Goal: Transaction & Acquisition: Purchase product/service

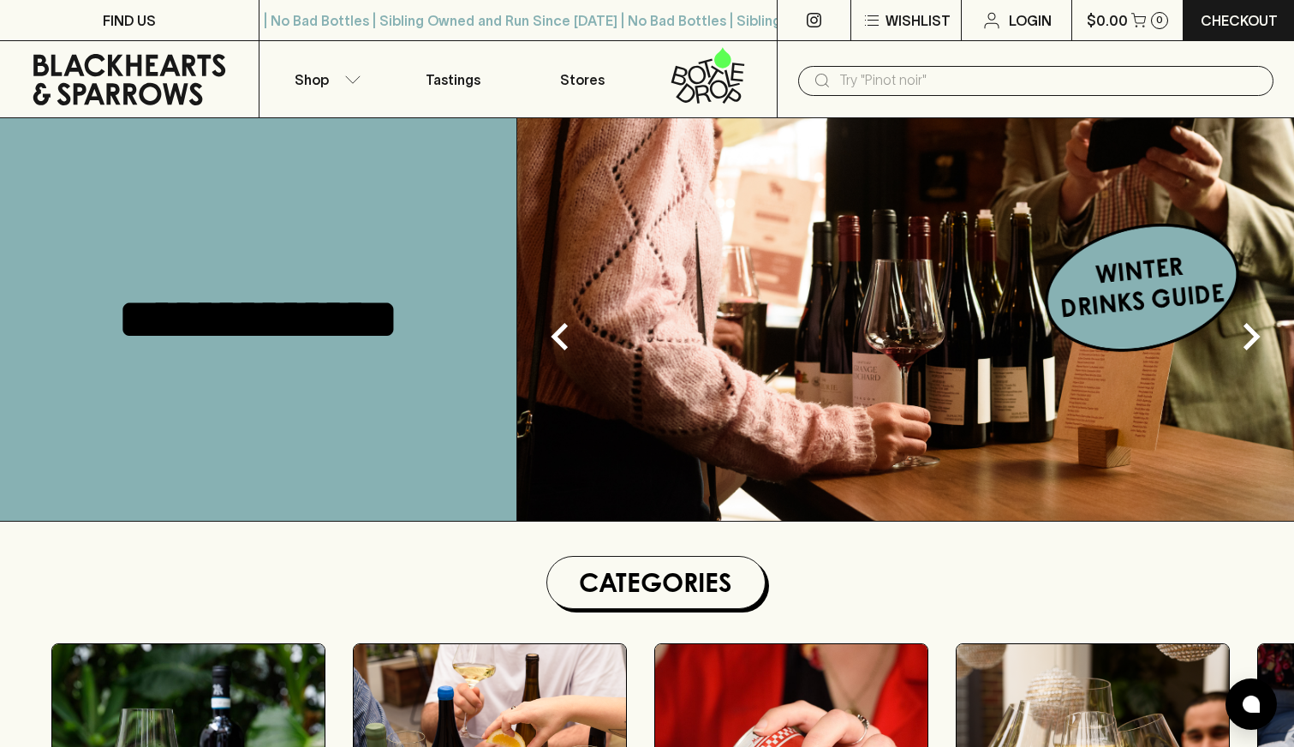
click at [1047, 84] on input "text" at bounding box center [1049, 80] width 420 height 27
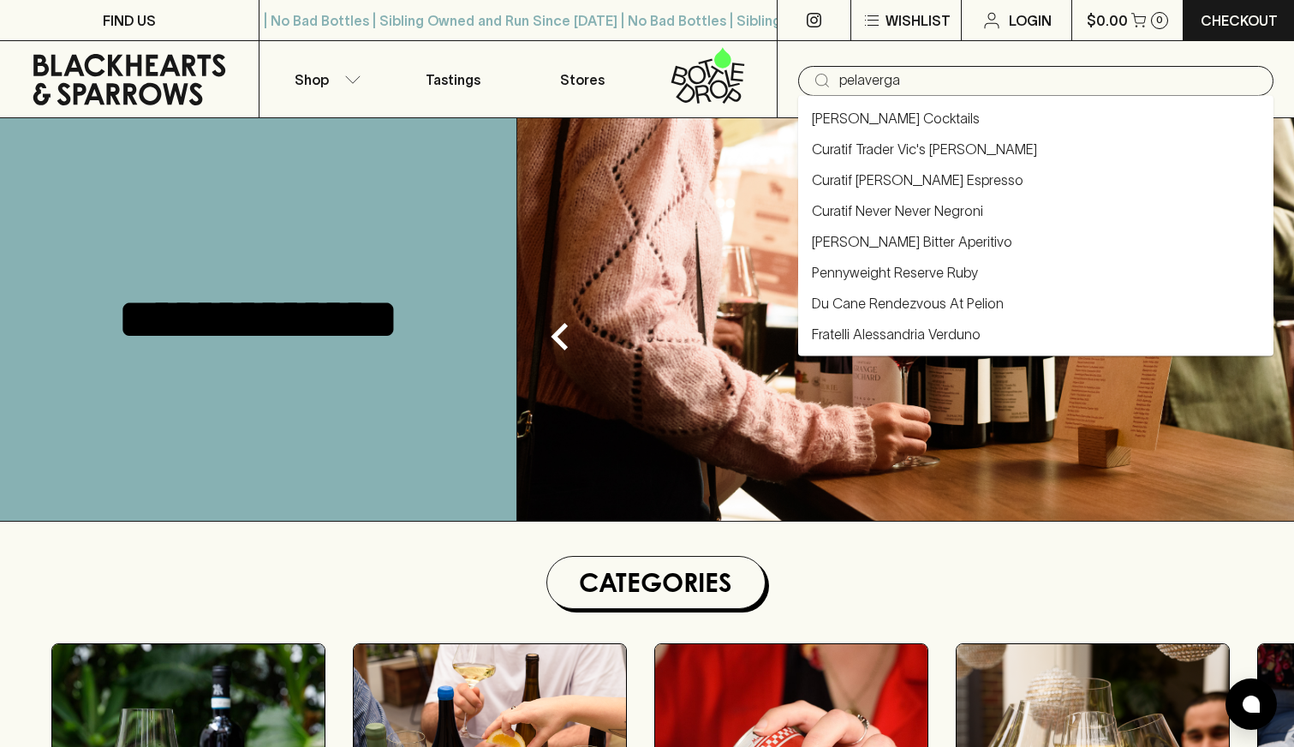
type input "pelaverga"
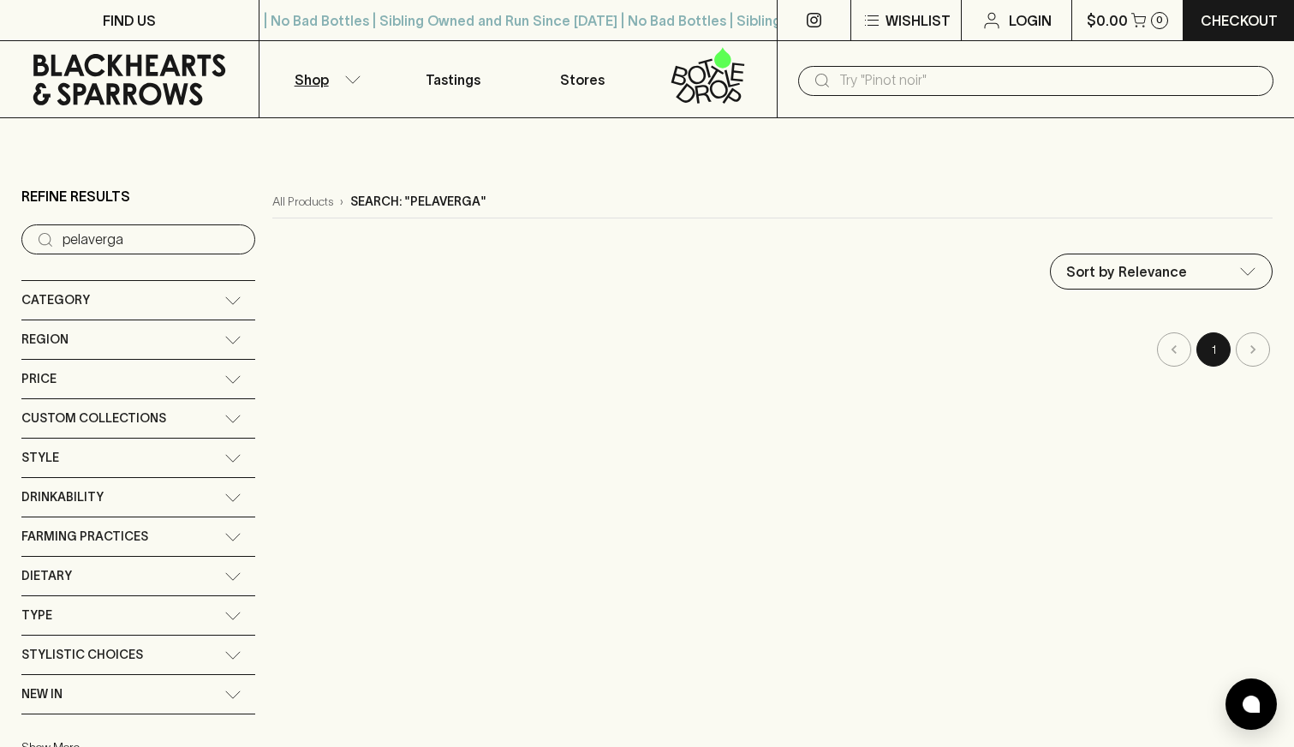
click at [1088, 76] on input "text" at bounding box center [1049, 80] width 420 height 27
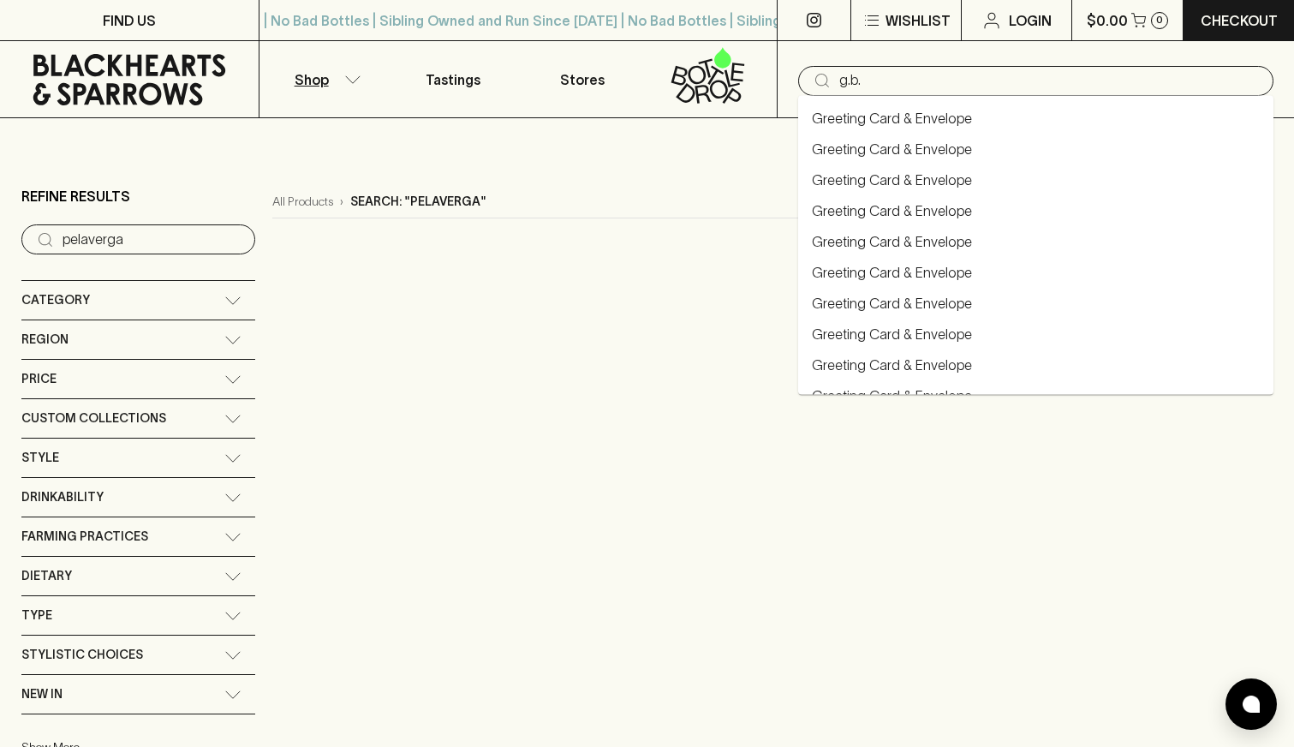
type input "g.b."
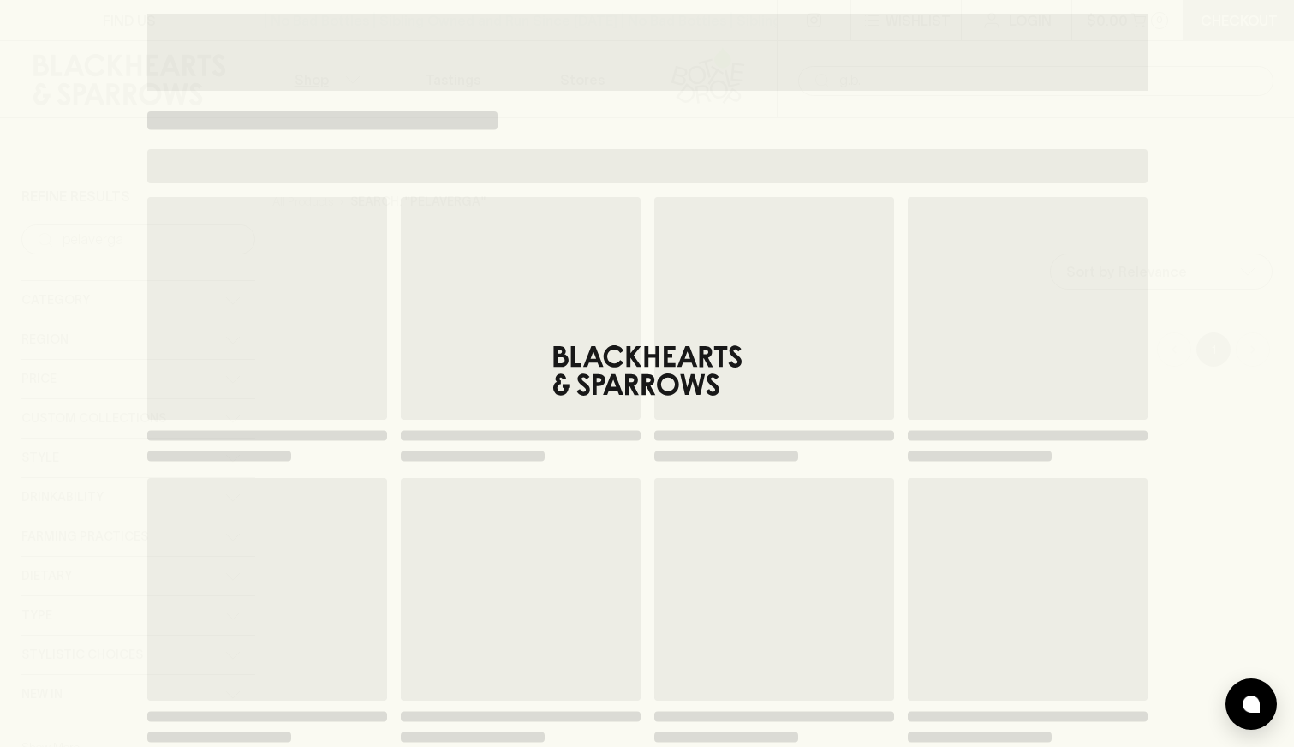
type input "g.b."
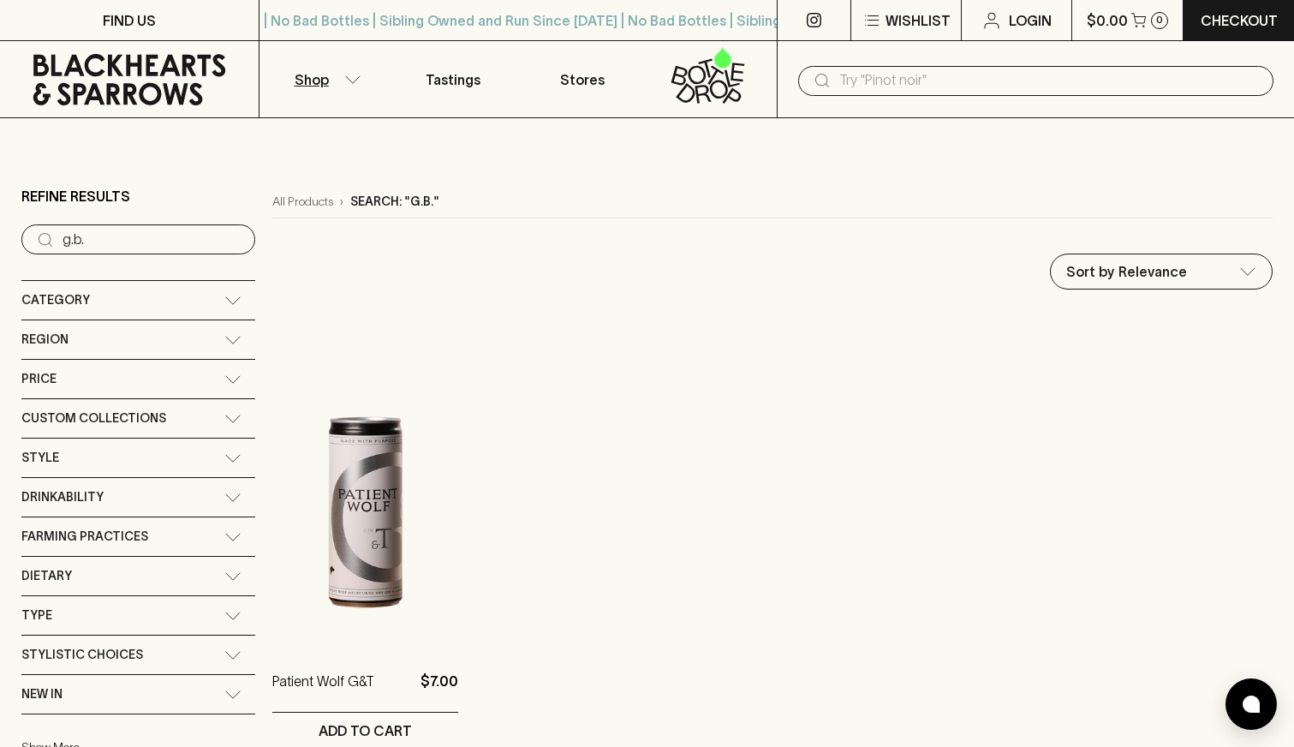
click at [318, 72] on p "Shop" at bounding box center [312, 79] width 34 height 21
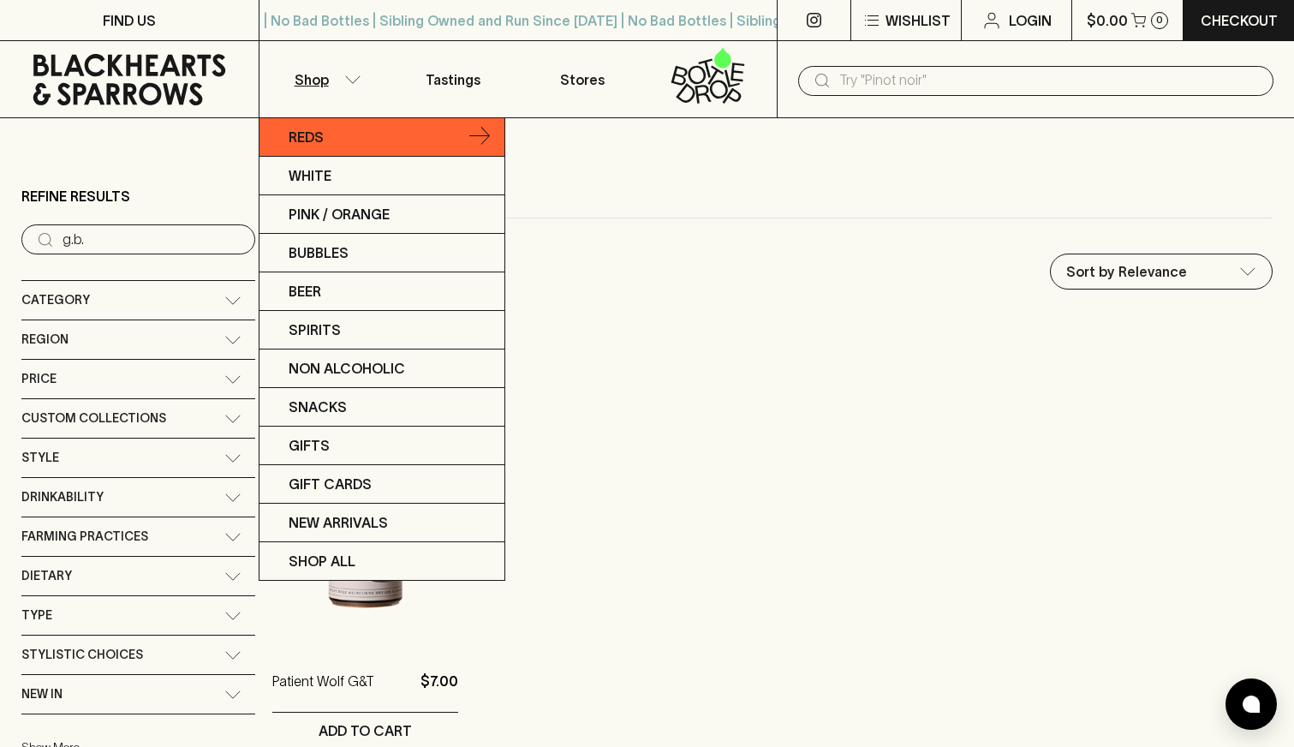
click at [316, 132] on p "Reds" at bounding box center [306, 137] width 35 height 21
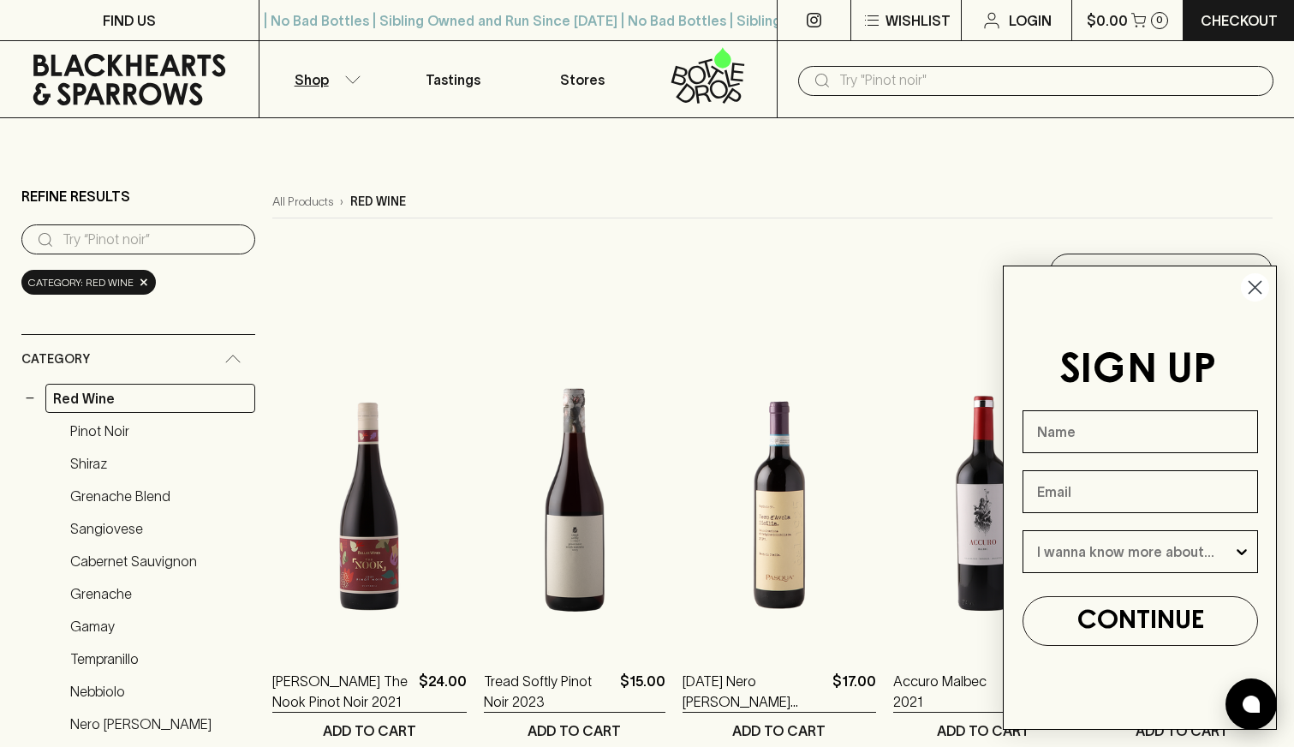
click at [1250, 281] on circle "Close dialog" at bounding box center [1255, 287] width 28 height 28
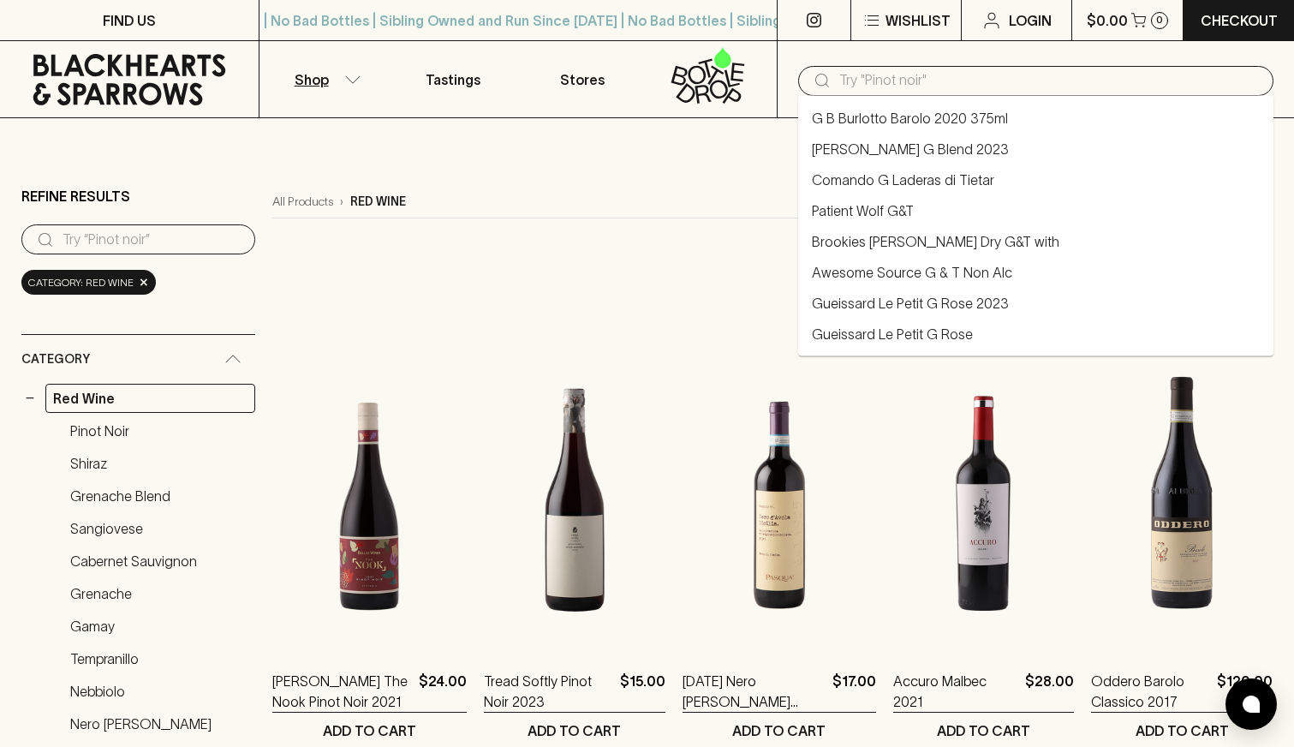
click at [956, 85] on input "text" at bounding box center [1049, 80] width 420 height 27
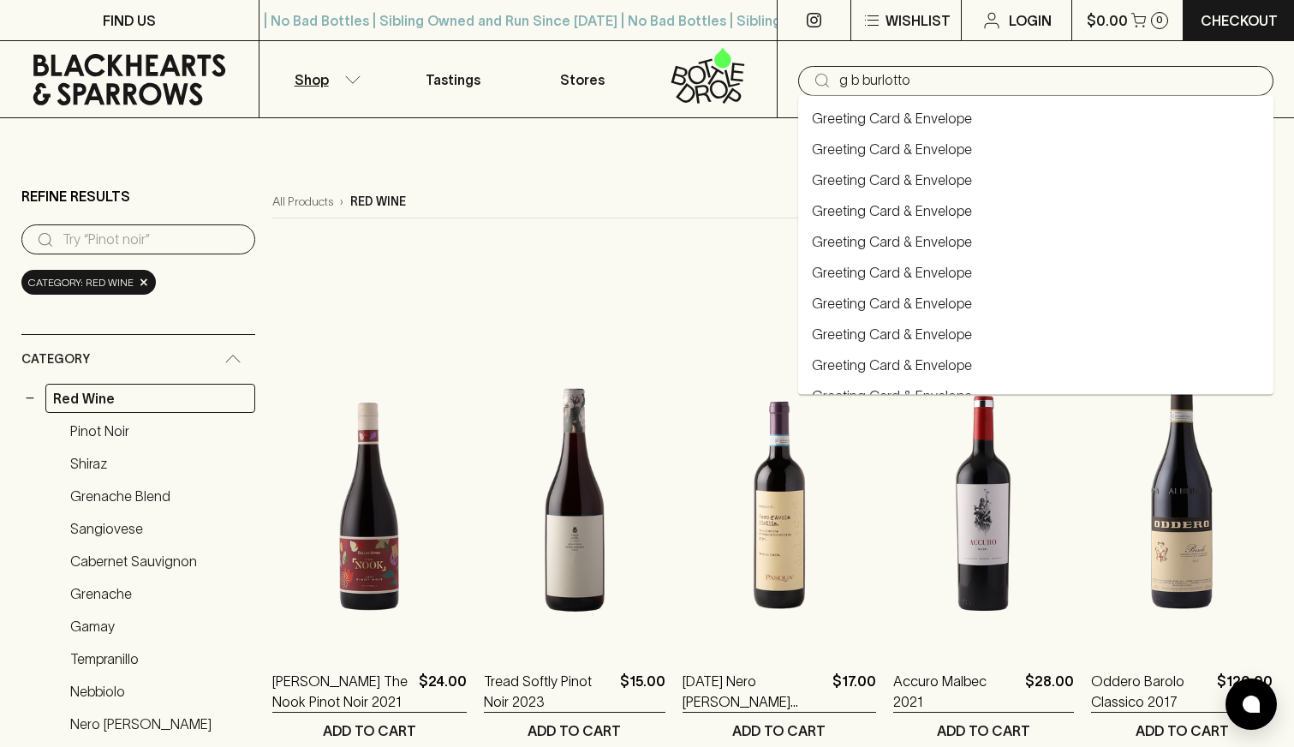
type input "g b burlotto"
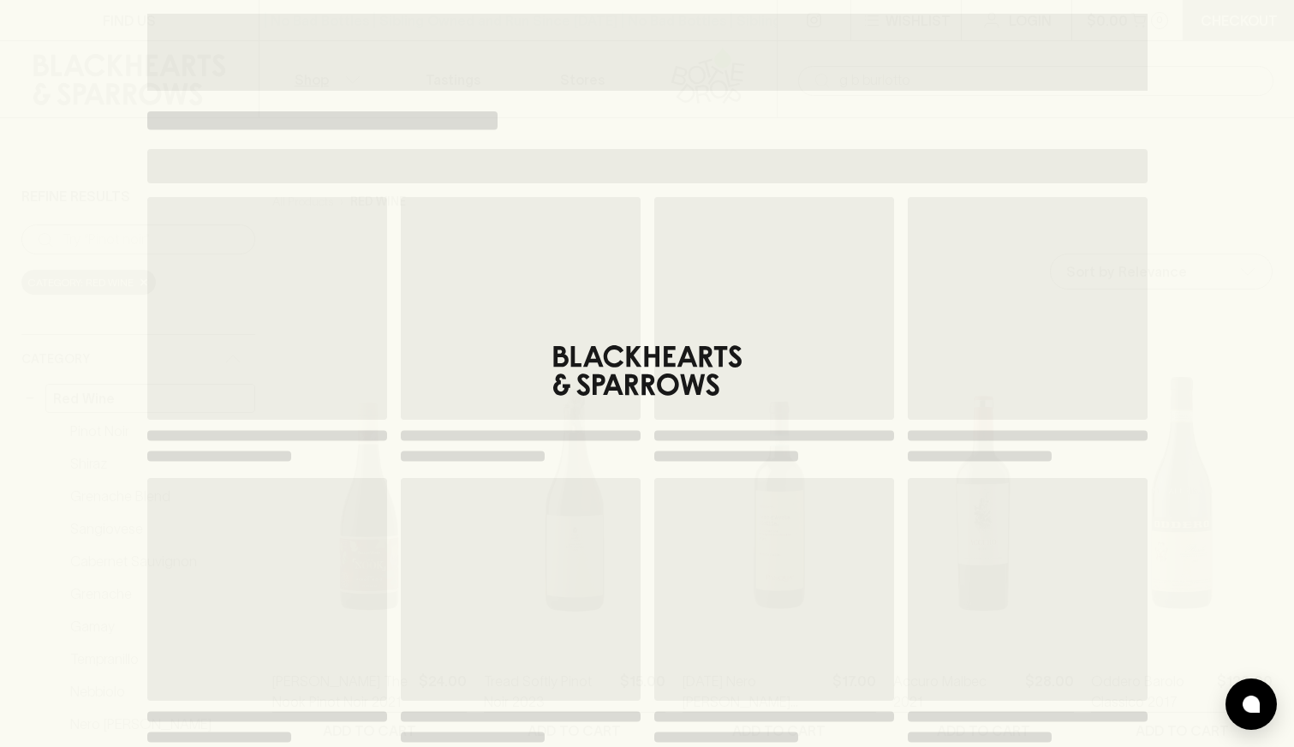
type input "g b burlotto"
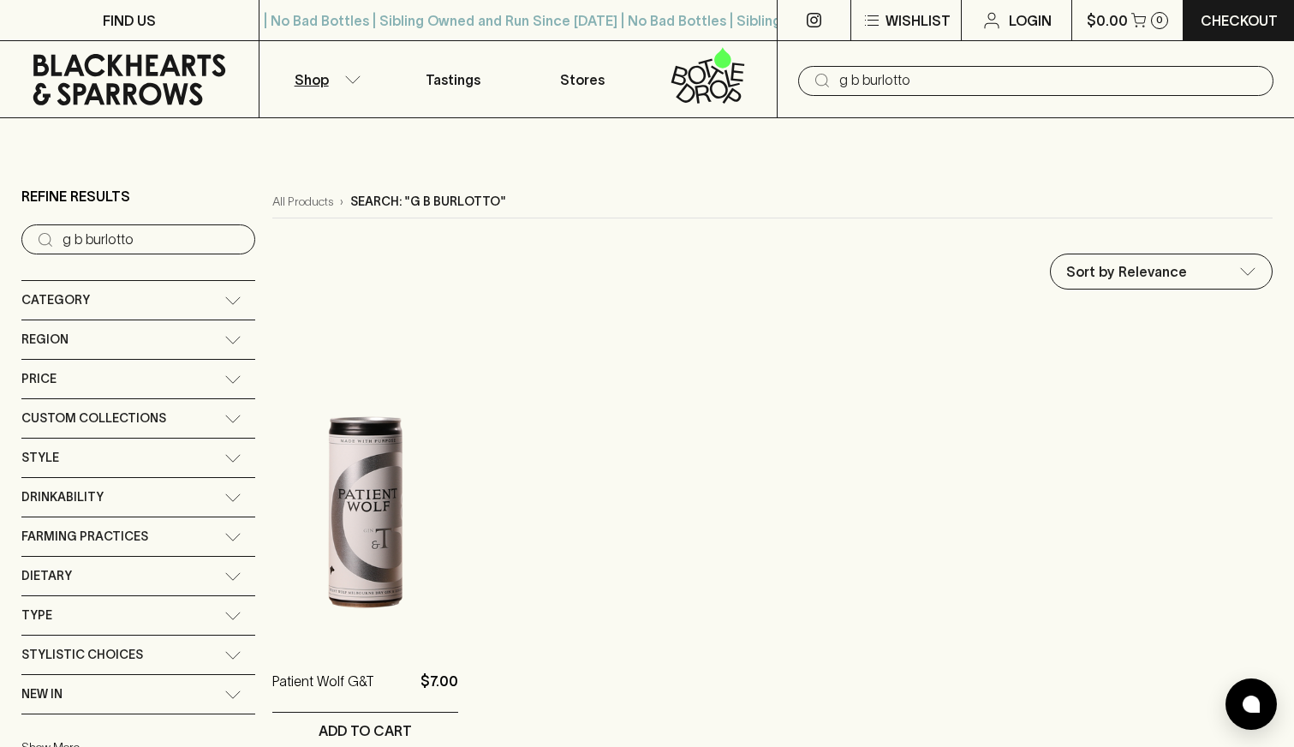
click at [920, 79] on input "g b burlotto" at bounding box center [1049, 80] width 420 height 27
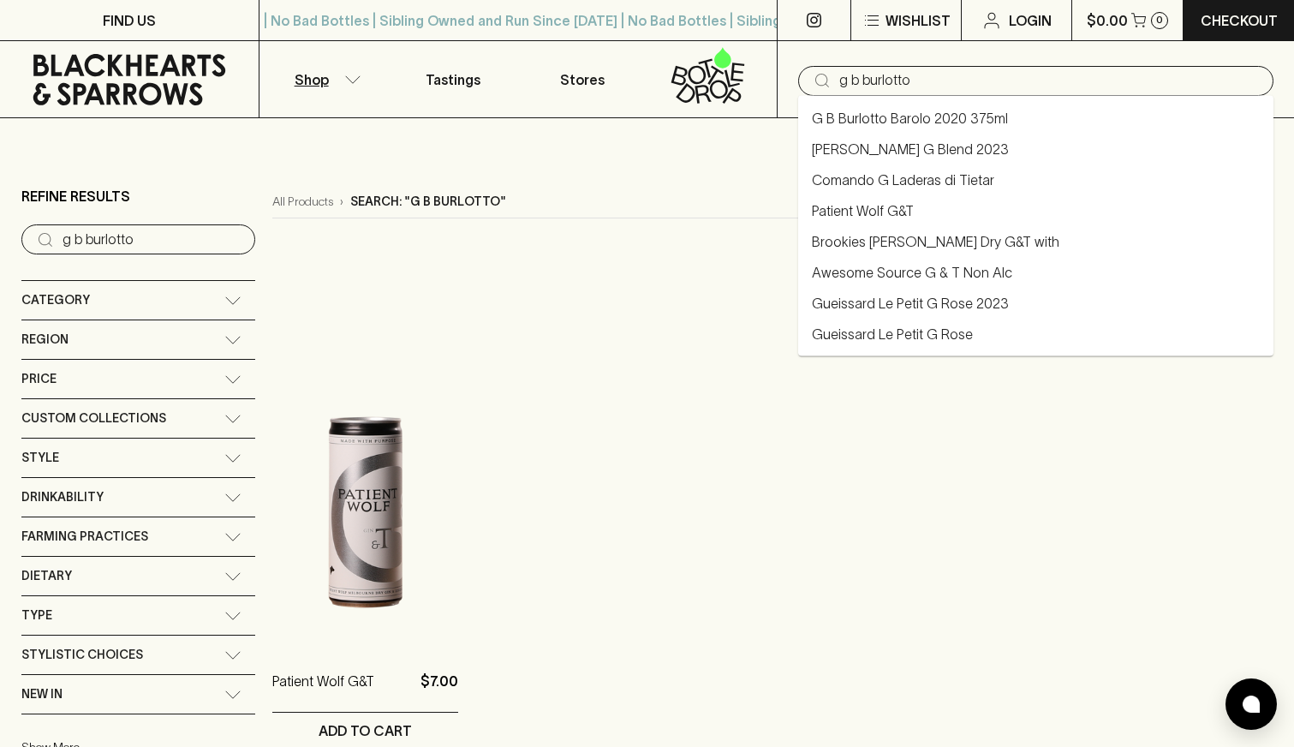
click at [920, 79] on input "g b burlotto" at bounding box center [1049, 80] width 420 height 27
click at [913, 116] on link "G B Burlotto Barolo 2020 375ml" at bounding box center [910, 118] width 196 height 21
type input "G B Burlotto Barolo 2020 375ml"
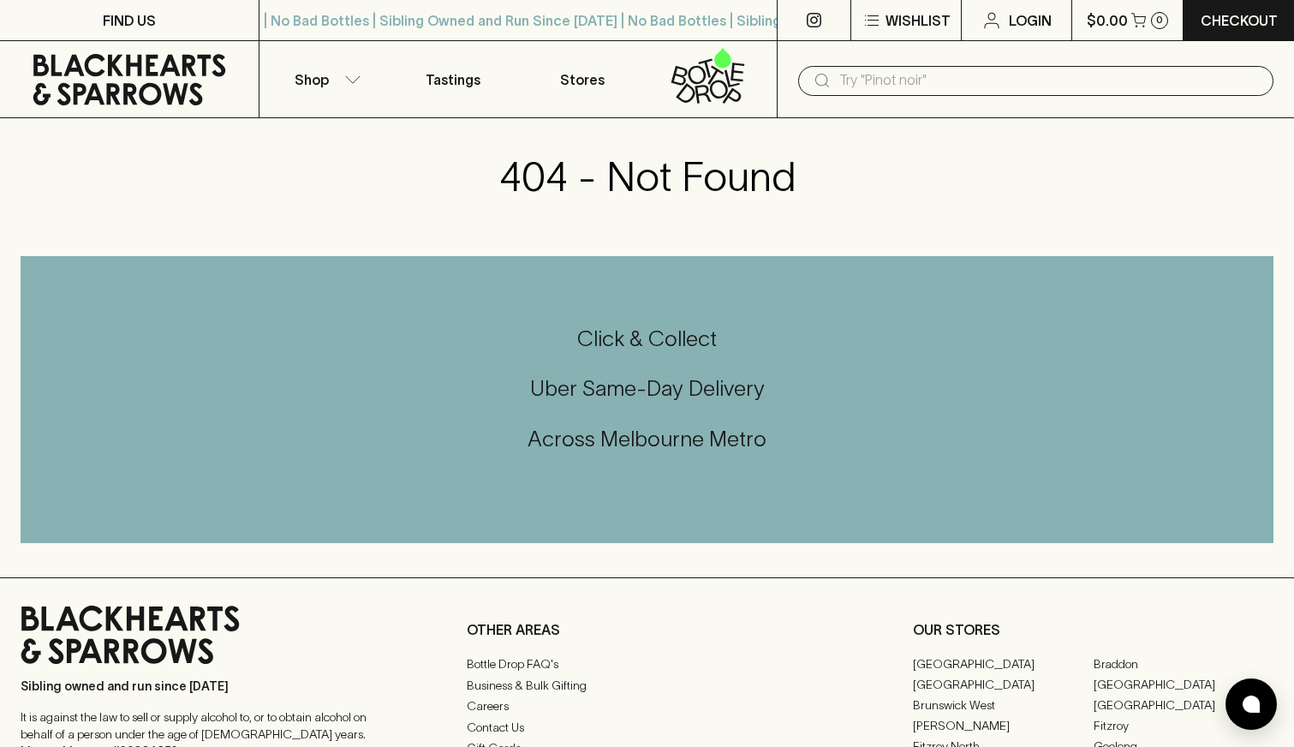
click at [134, 73] on icon at bounding box center [129, 79] width 233 height 51
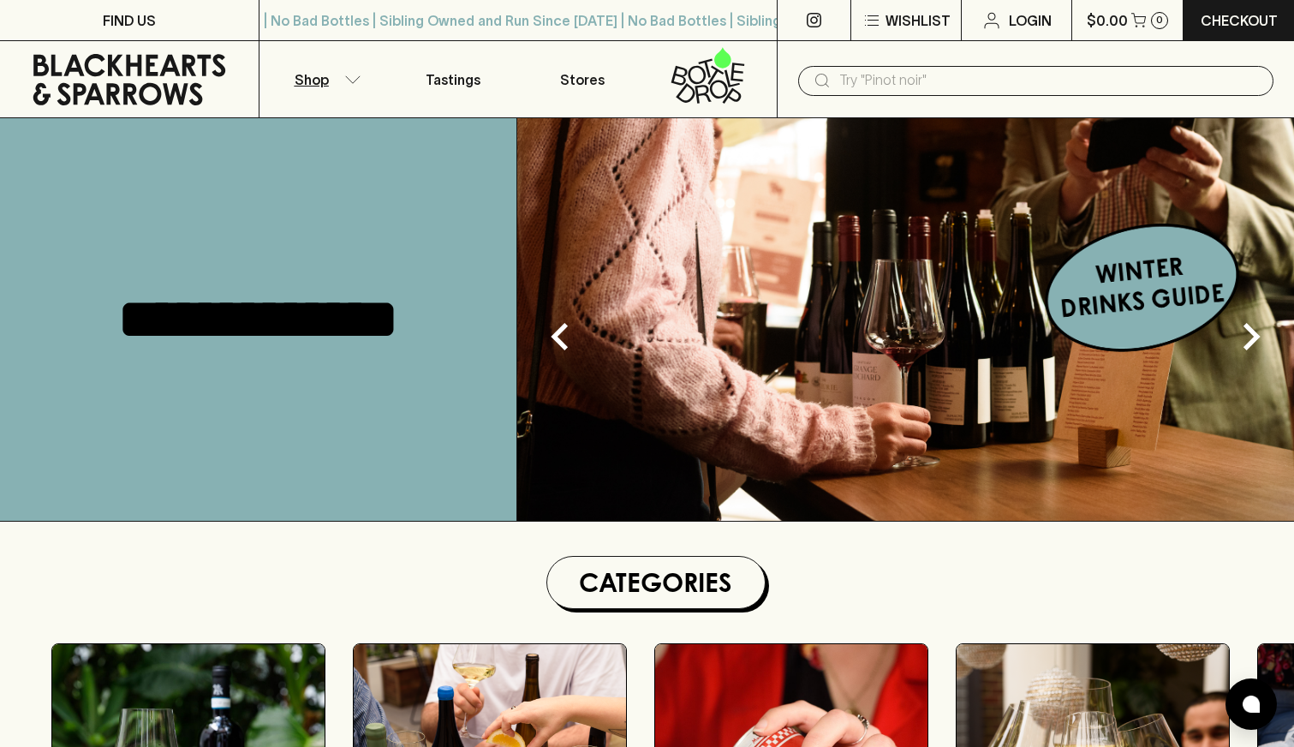
click at [349, 78] on icon "button" at bounding box center [352, 79] width 17 height 9
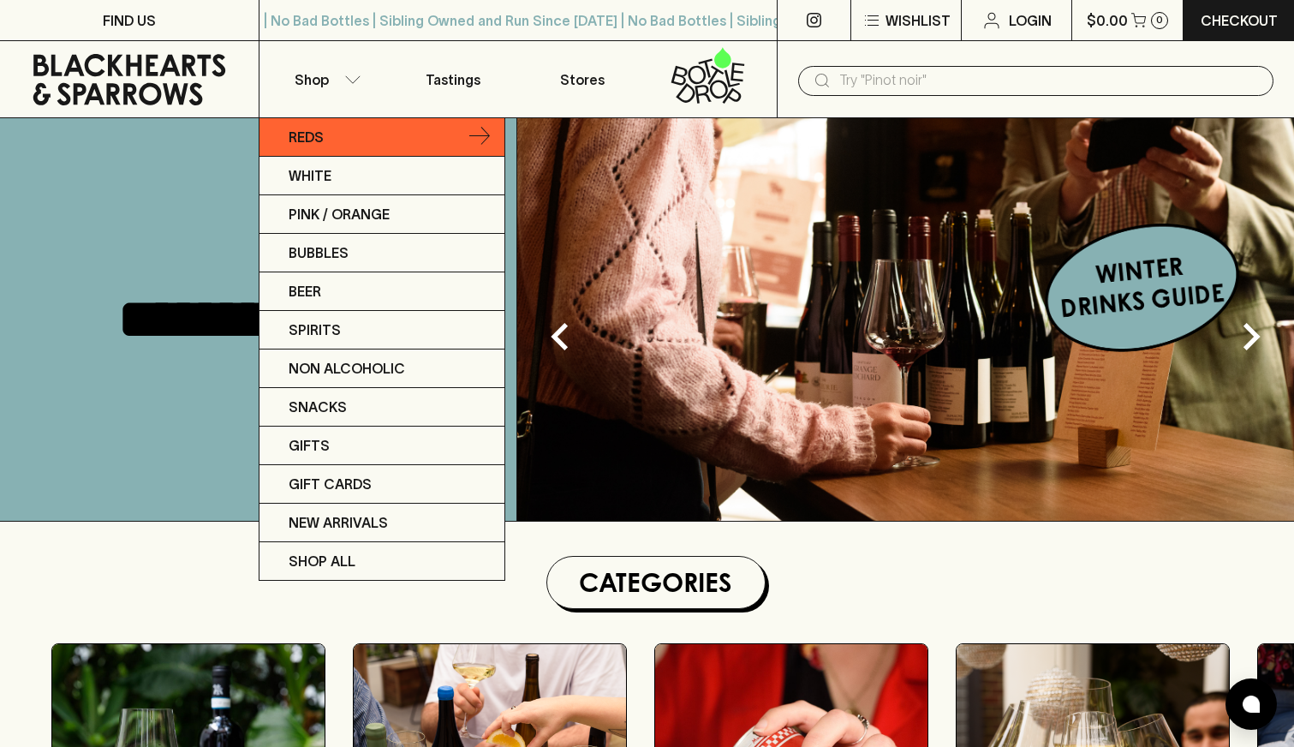
click at [334, 141] on link "Reds" at bounding box center [381, 137] width 245 height 39
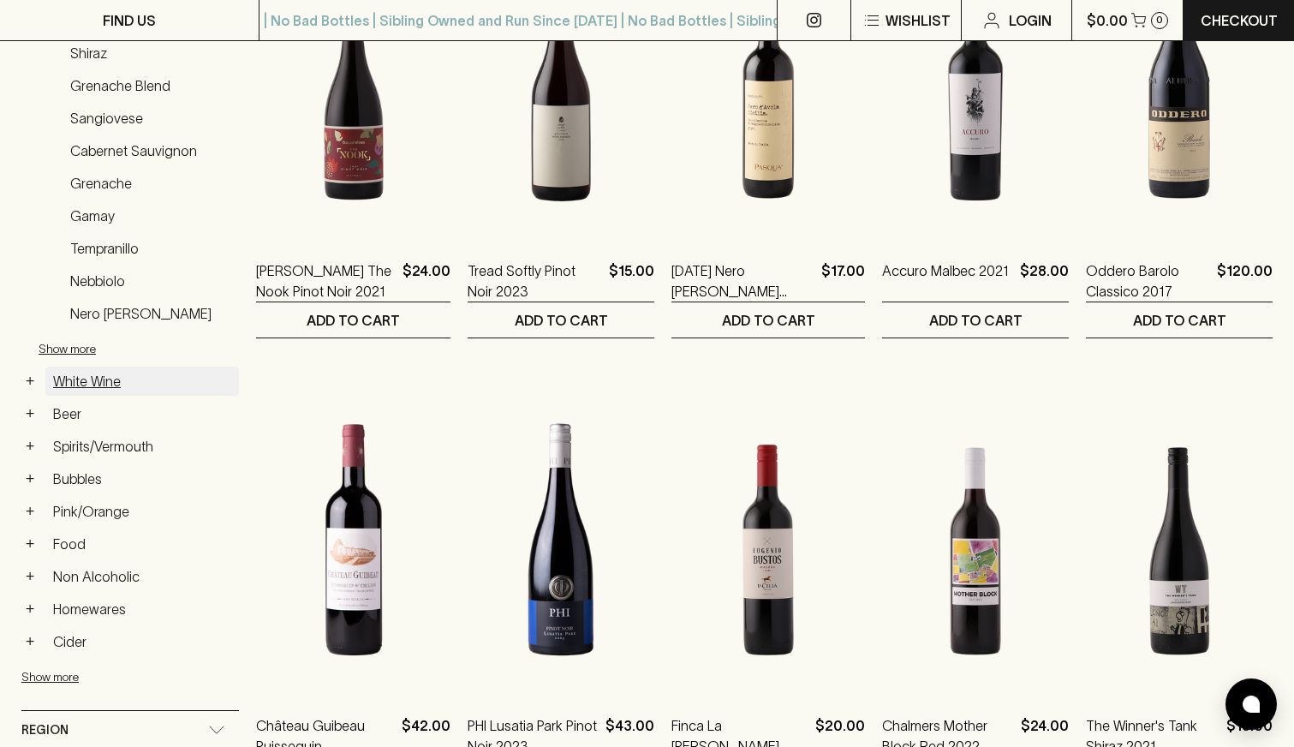
scroll to position [413, 0]
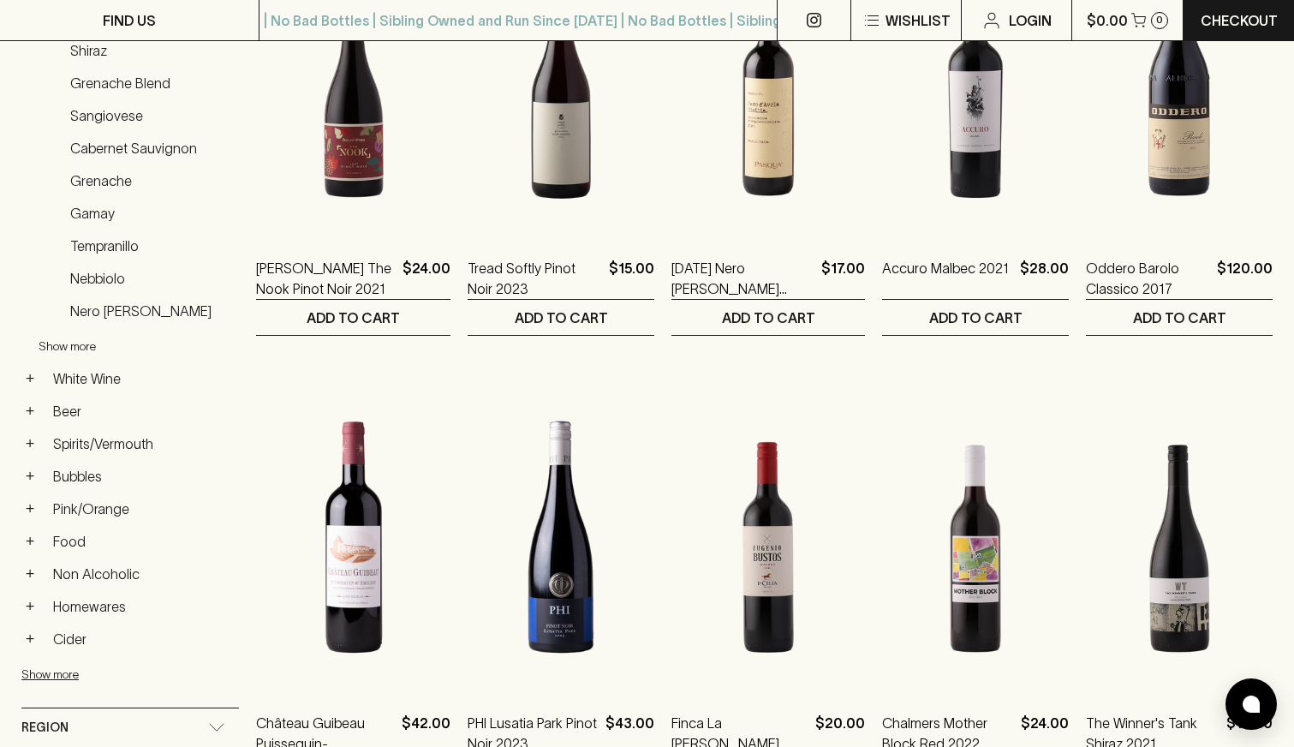
click at [89, 345] on button "Show more" at bounding box center [151, 346] width 224 height 35
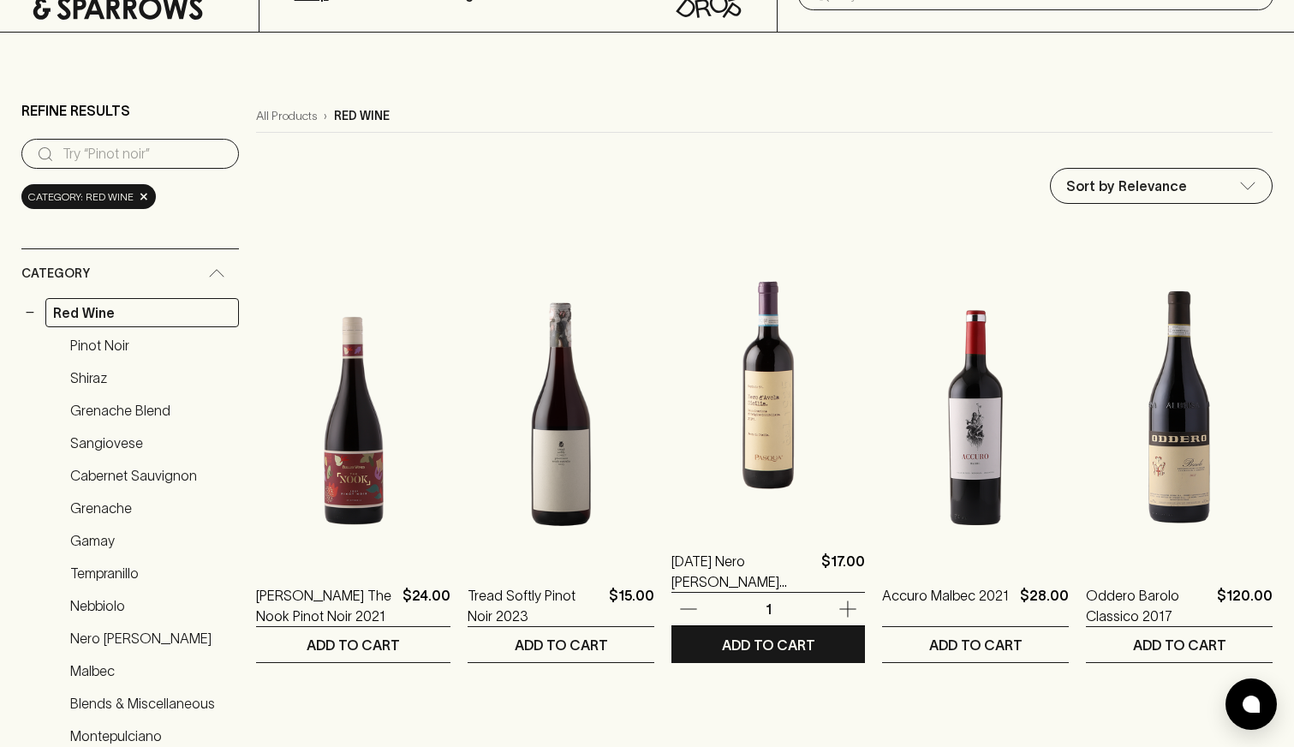
scroll to position [0, 0]
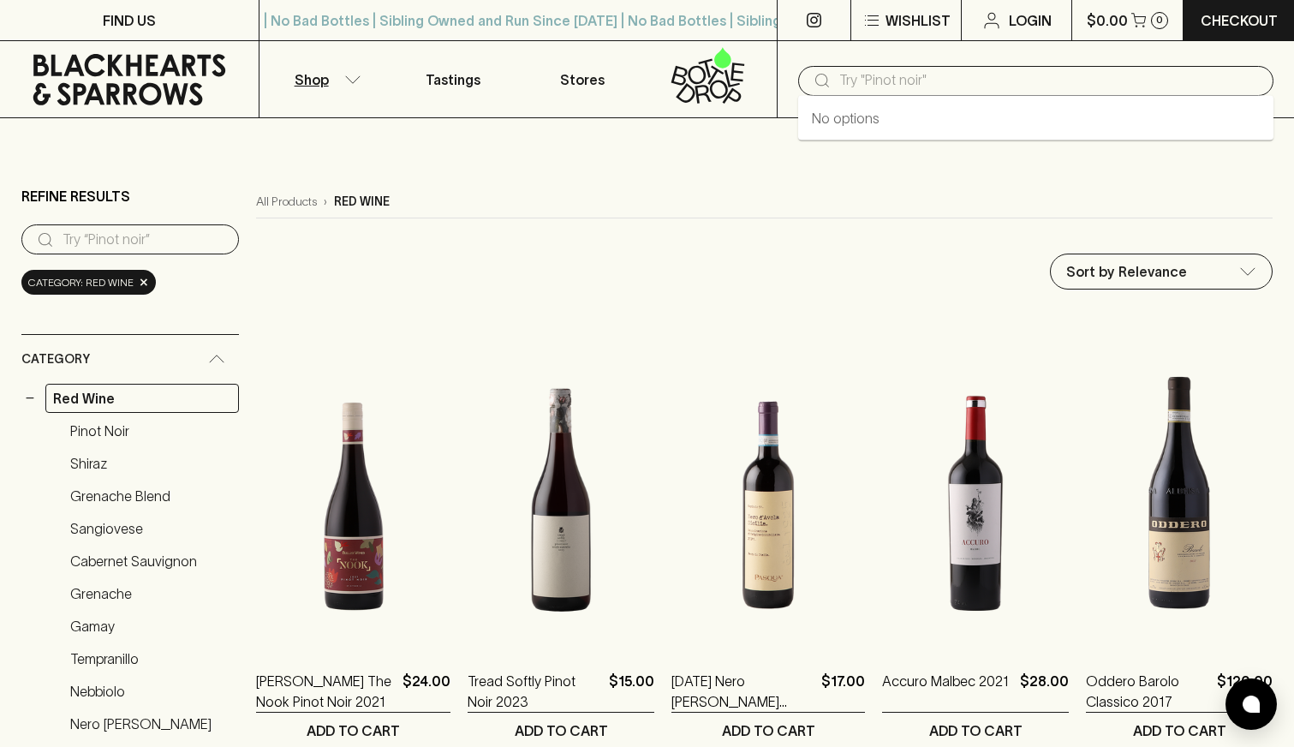
click at [979, 84] on input "text" at bounding box center [1049, 80] width 420 height 27
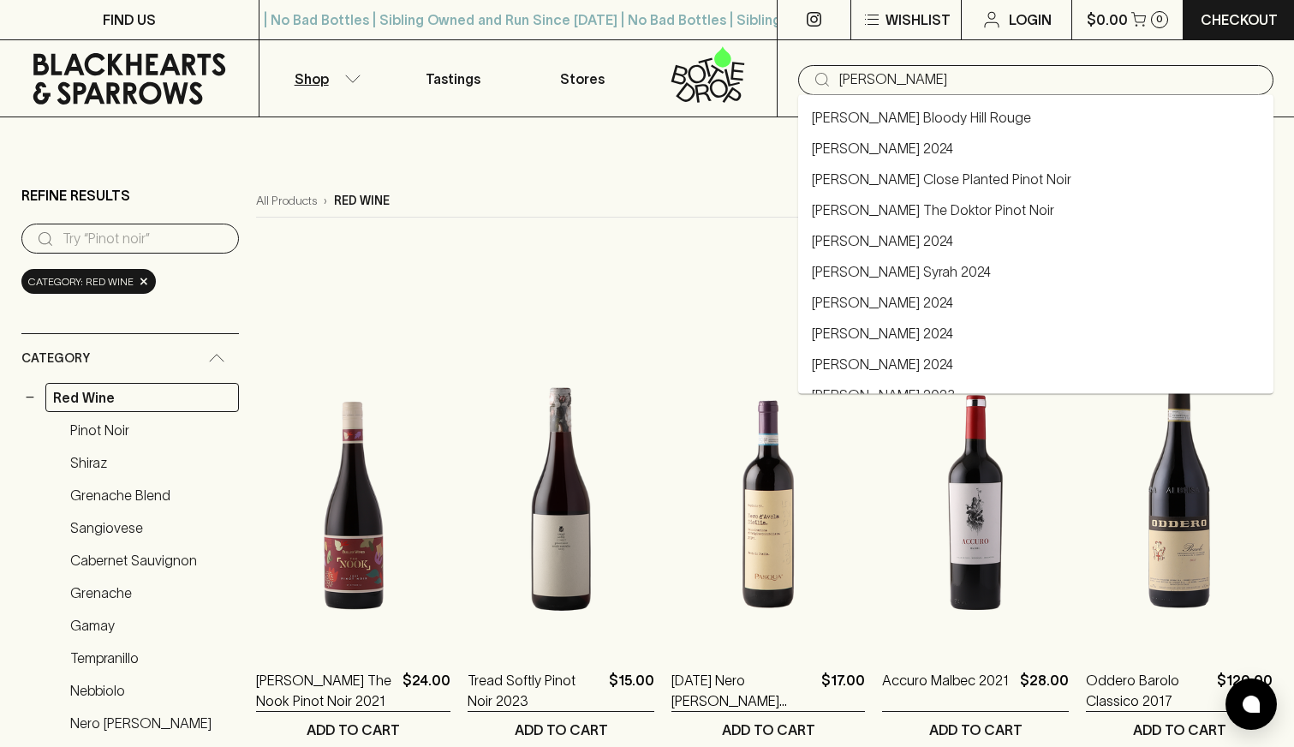
type input "[PERSON_NAME]"
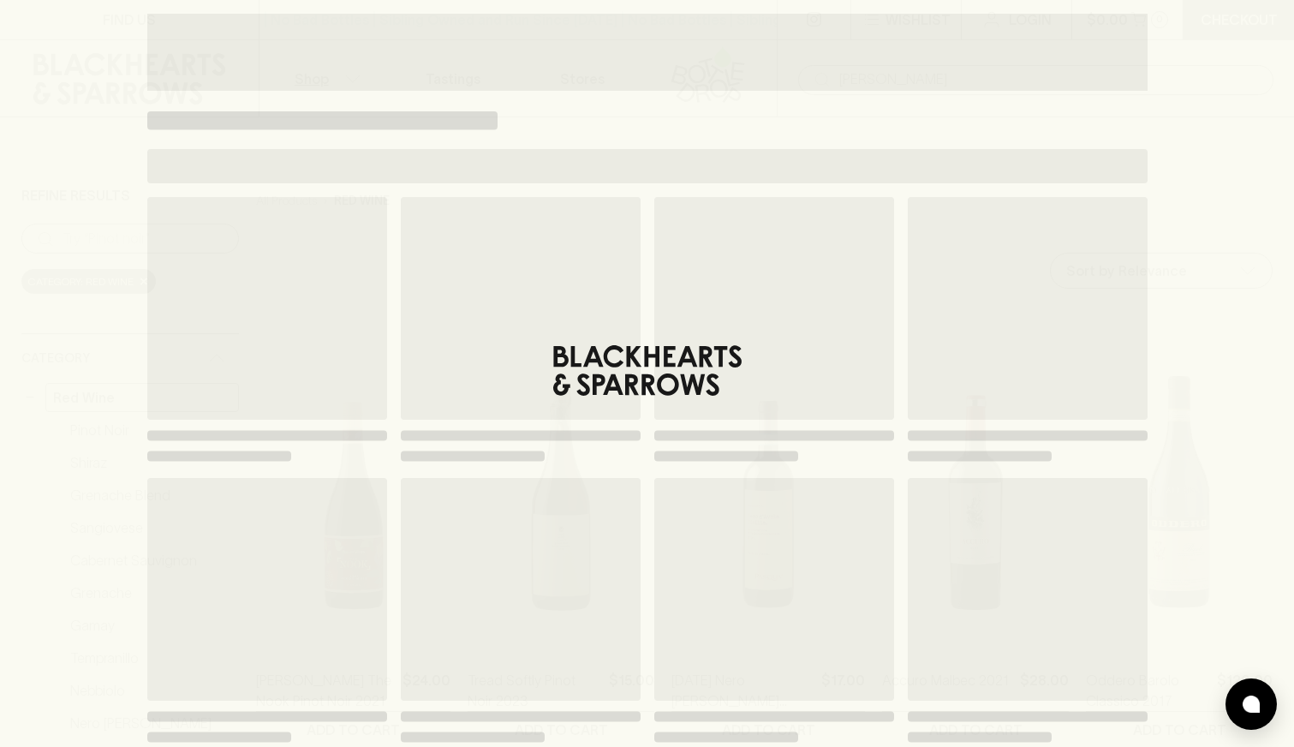
type input "[PERSON_NAME]"
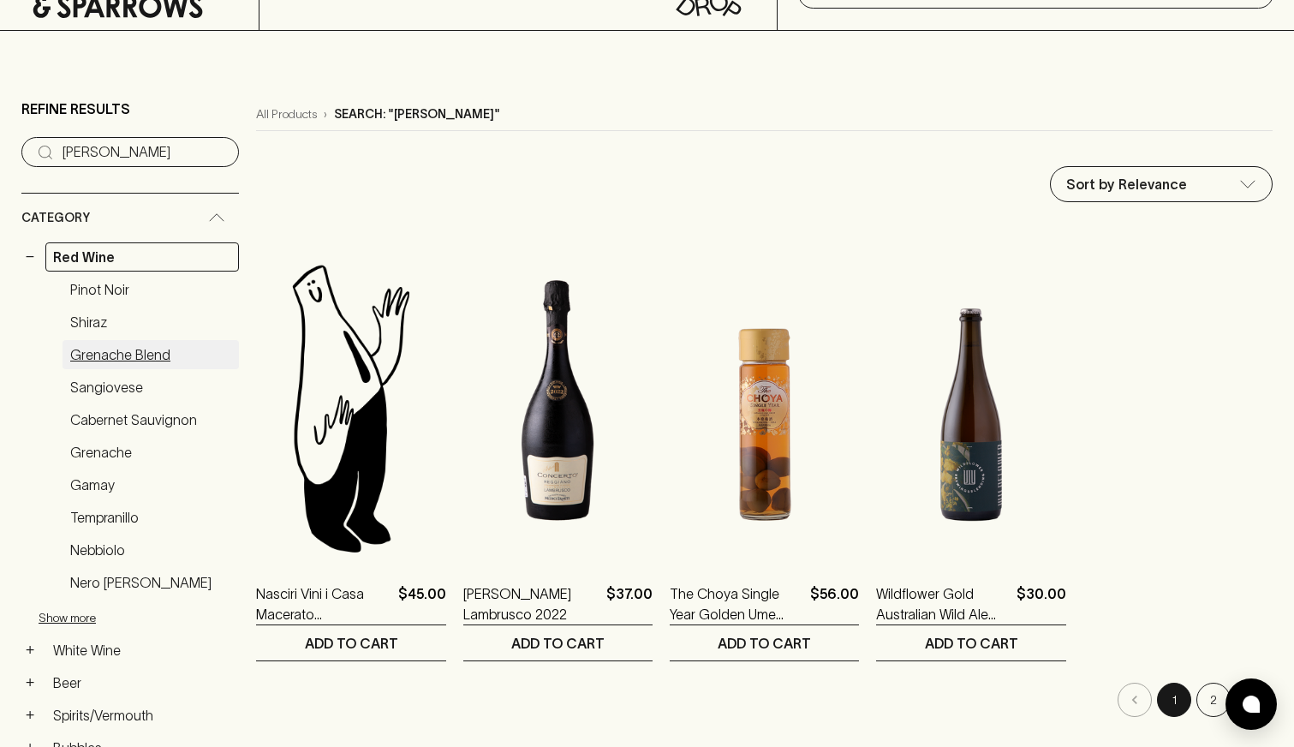
scroll to position [88, 0]
click at [78, 613] on button "Show more" at bounding box center [151, 616] width 224 height 35
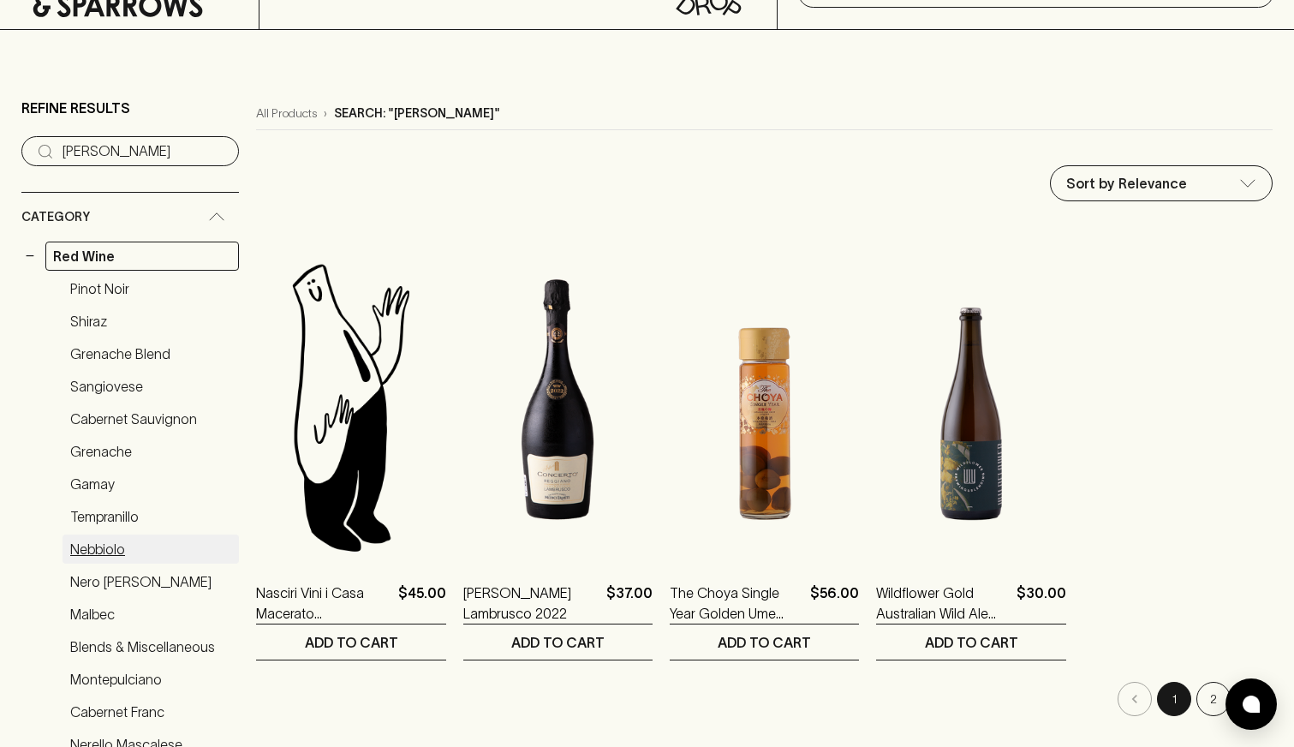
scroll to position [320, 0]
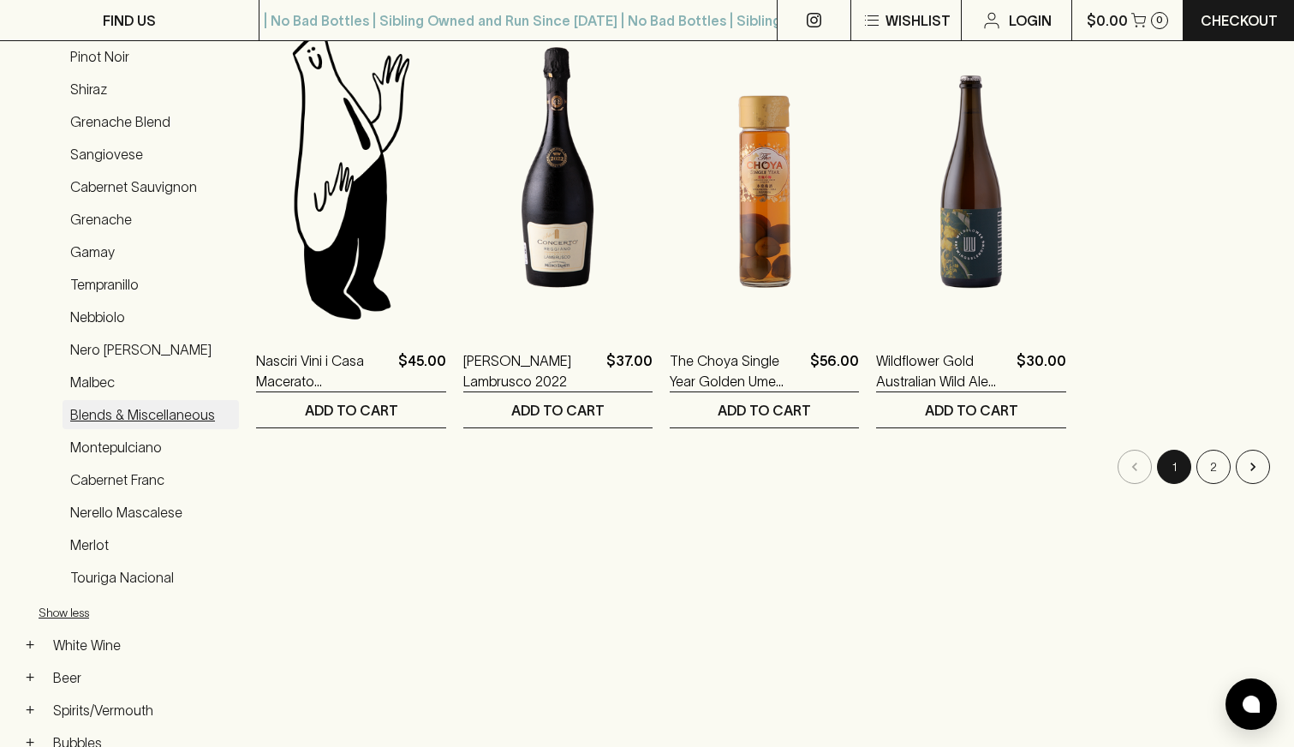
click at [121, 407] on link "Blends & Miscellaneous" at bounding box center [151, 414] width 176 height 29
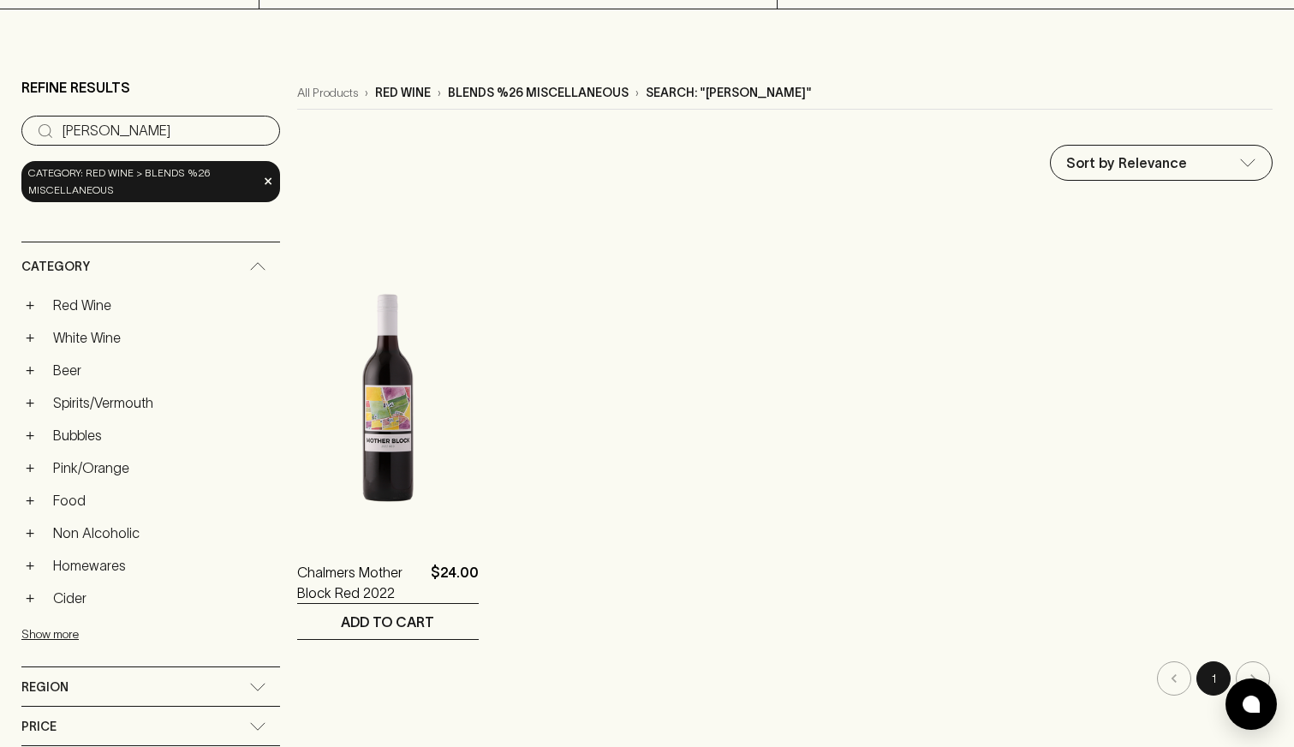
scroll to position [71, 0]
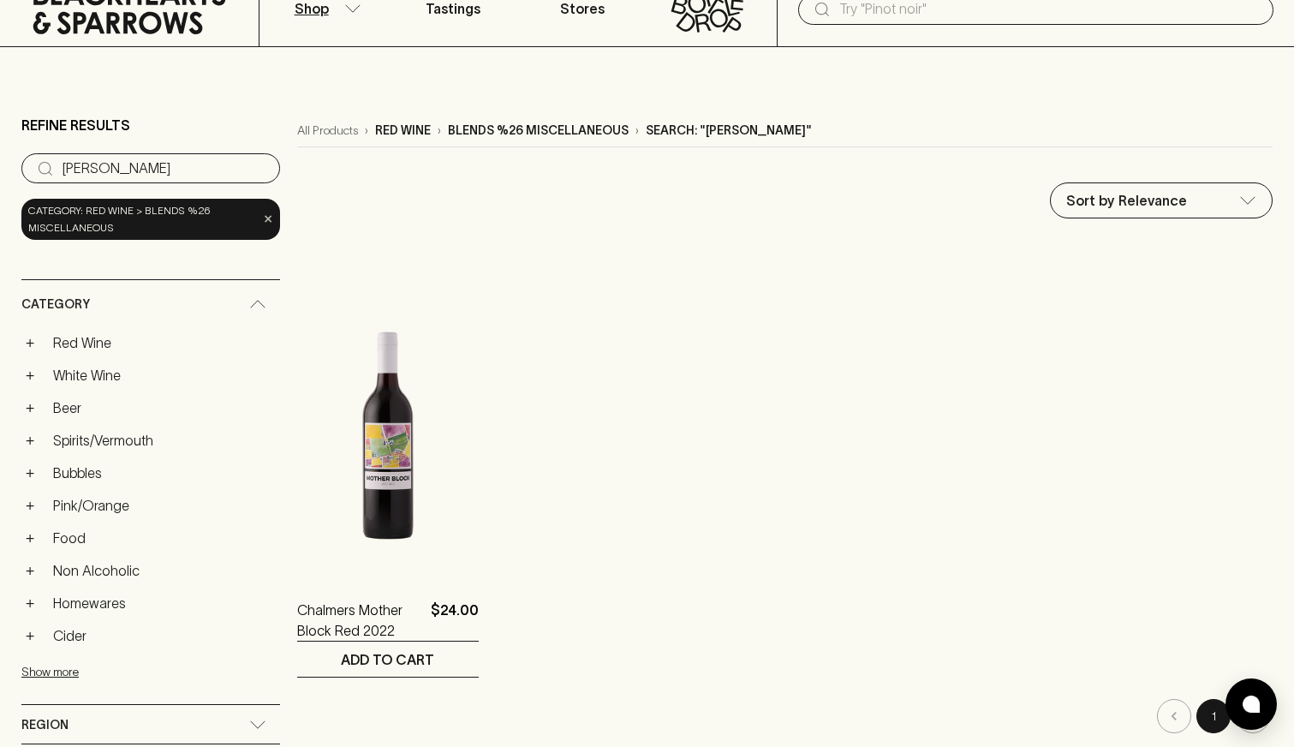
click at [263, 219] on span "×" at bounding box center [268, 219] width 10 height 18
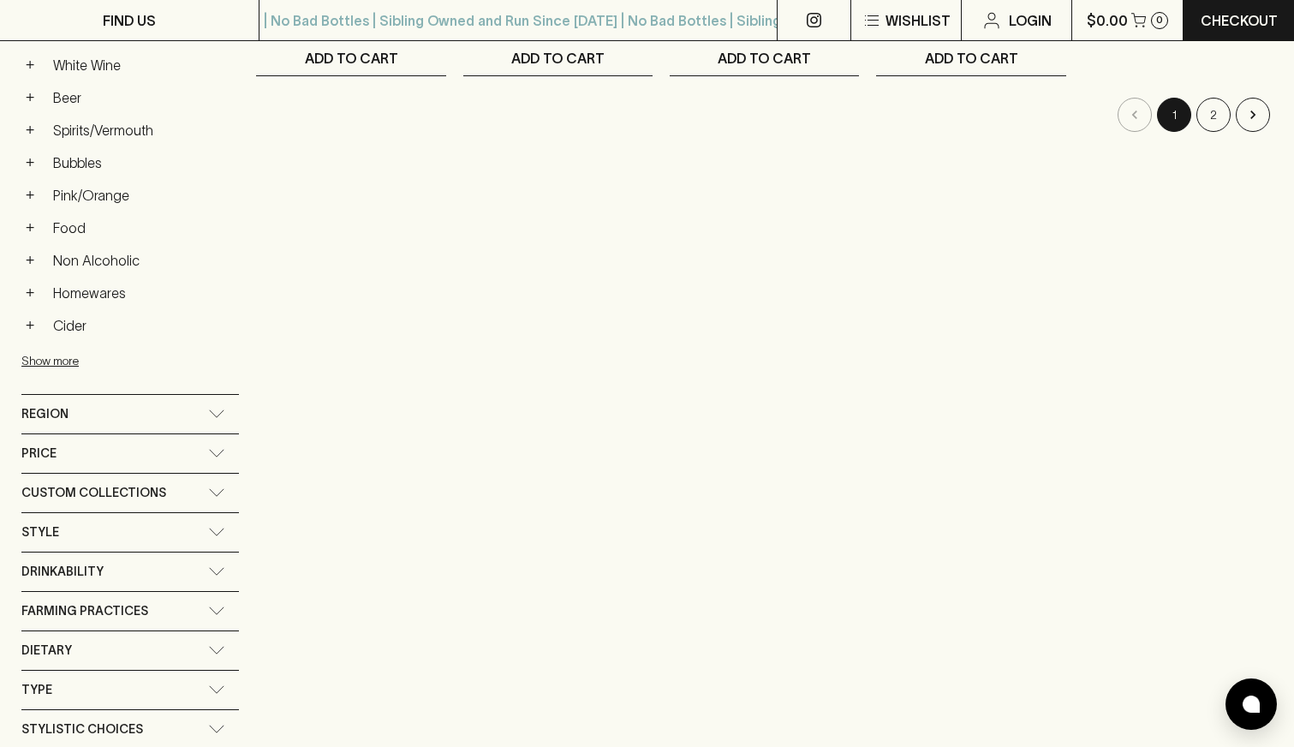
scroll to position [762, 0]
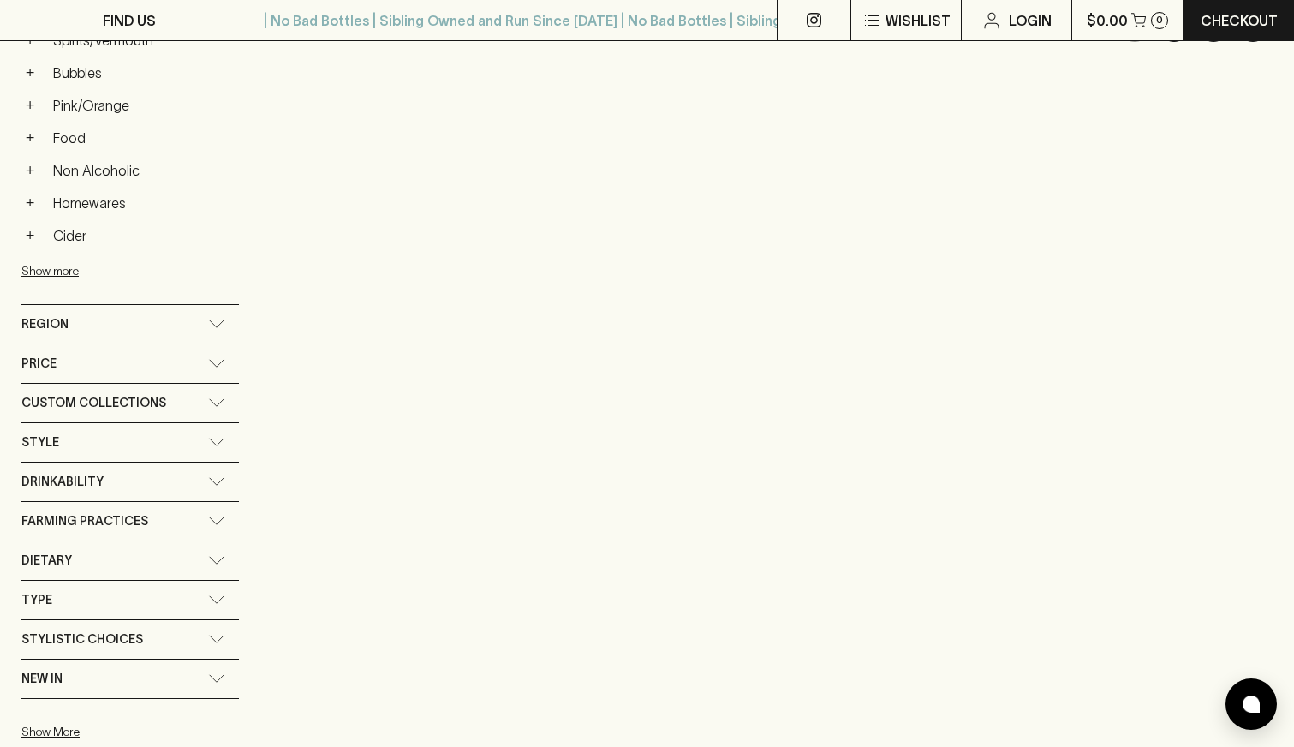
click at [105, 323] on div "Region" at bounding box center [114, 323] width 187 height 21
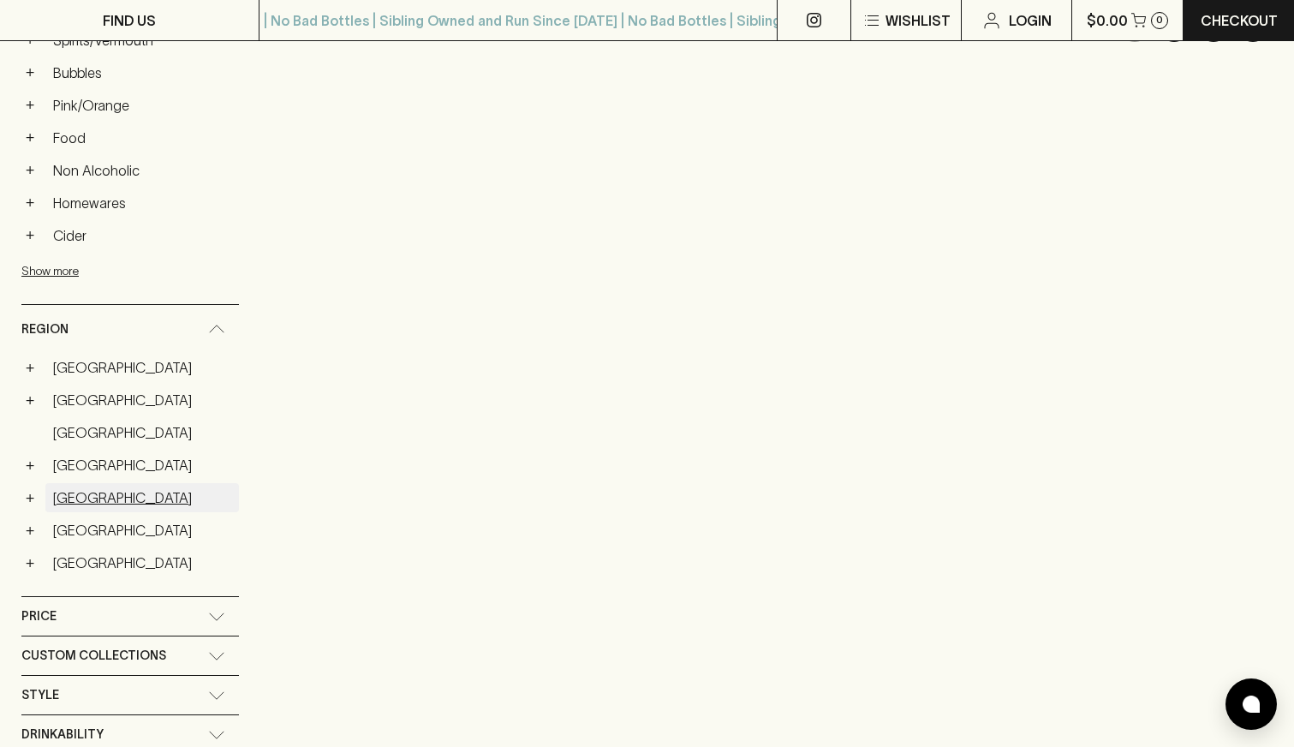
click at [69, 498] on link "[GEOGRAPHIC_DATA]" at bounding box center [142, 497] width 194 height 29
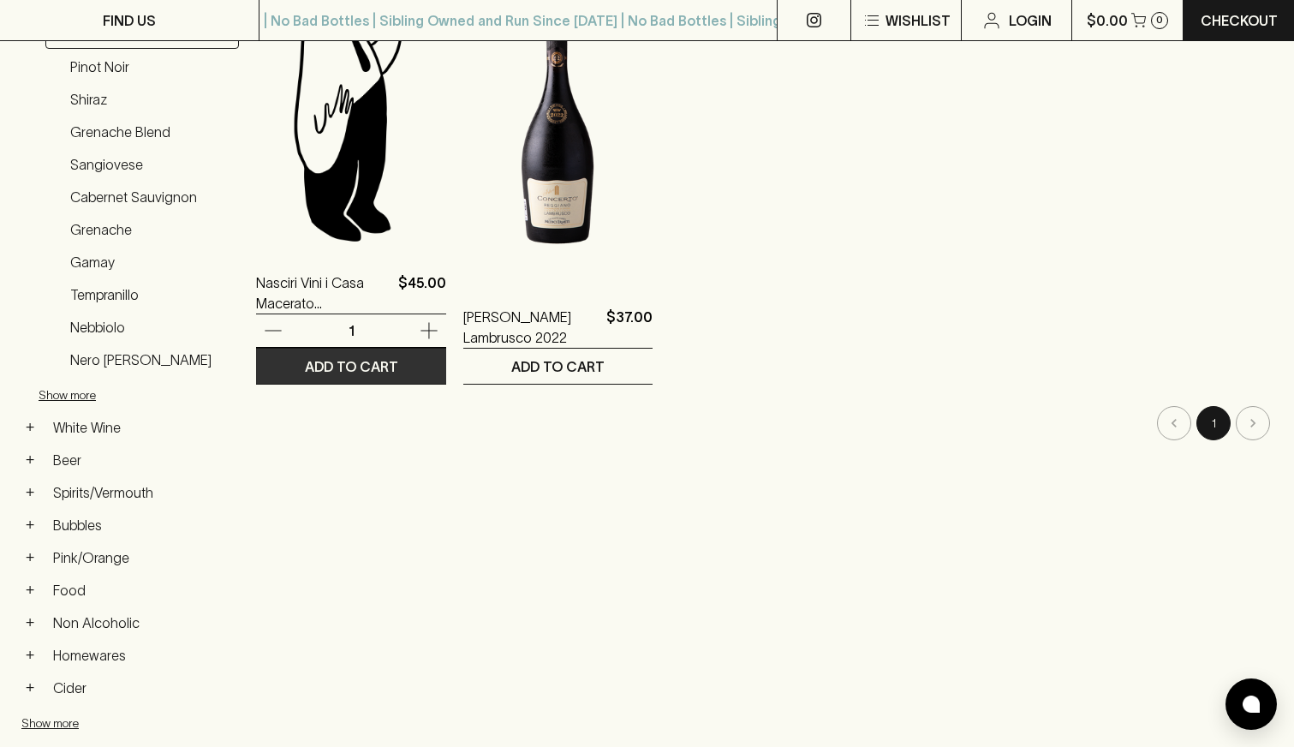
scroll to position [240, 0]
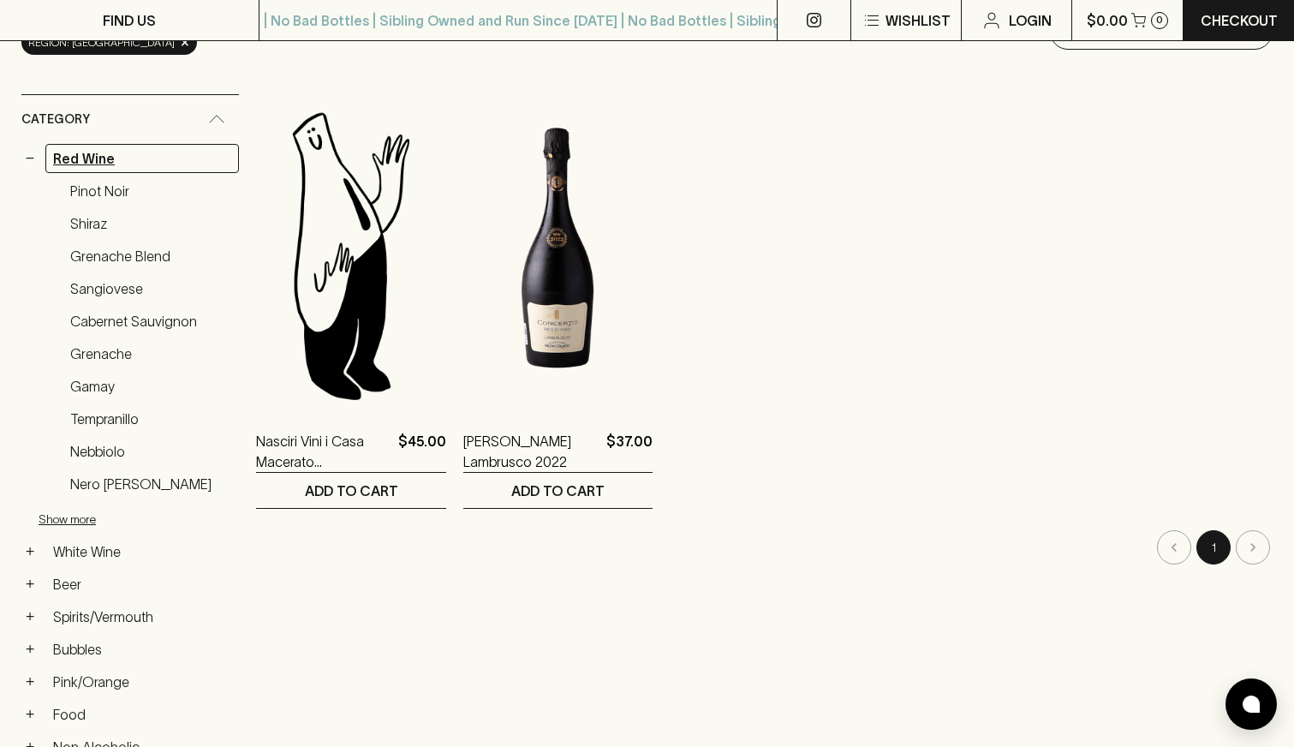
click at [81, 157] on link "Red Wine" at bounding box center [142, 158] width 194 height 29
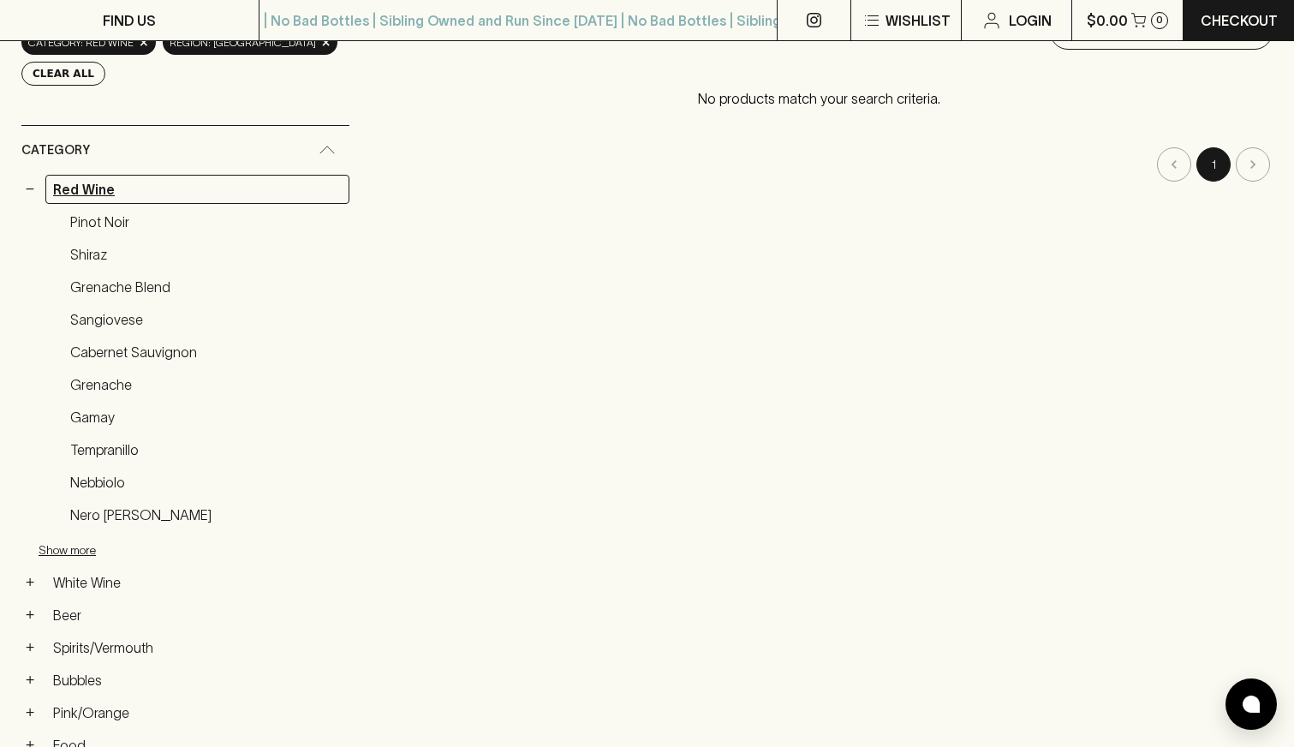
click at [167, 198] on link "Red Wine" at bounding box center [197, 189] width 304 height 29
